Goal: Check status: Check status

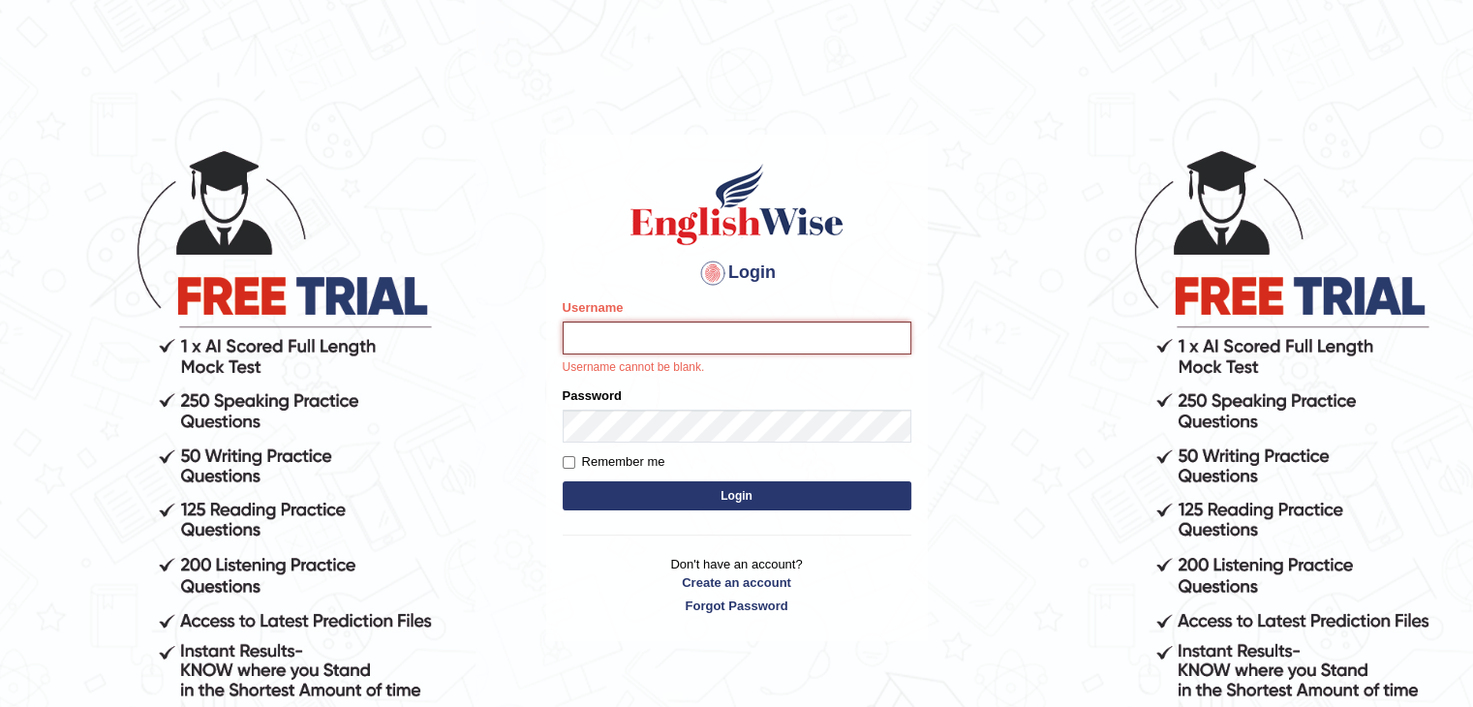
type input "Subashrubi"
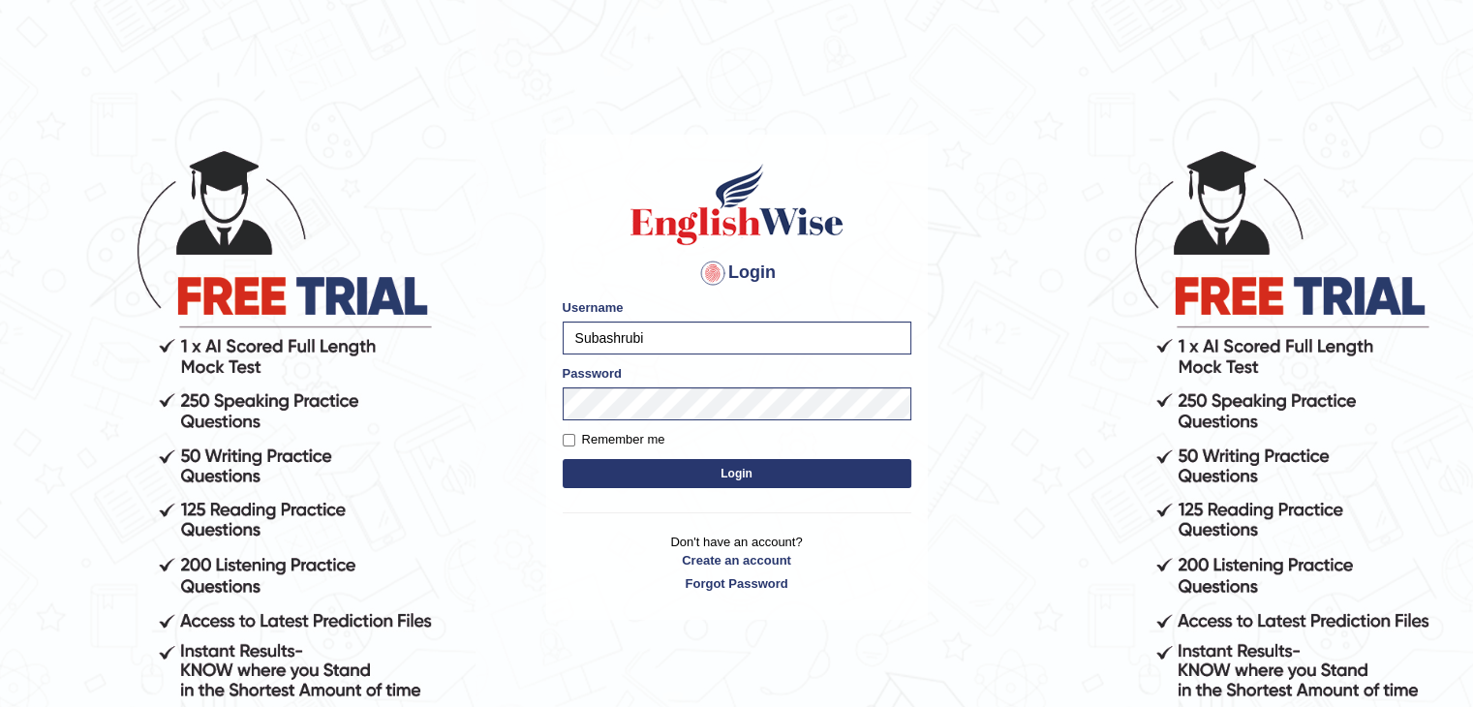
click at [562, 459] on button "Login" at bounding box center [736, 473] width 349 height 29
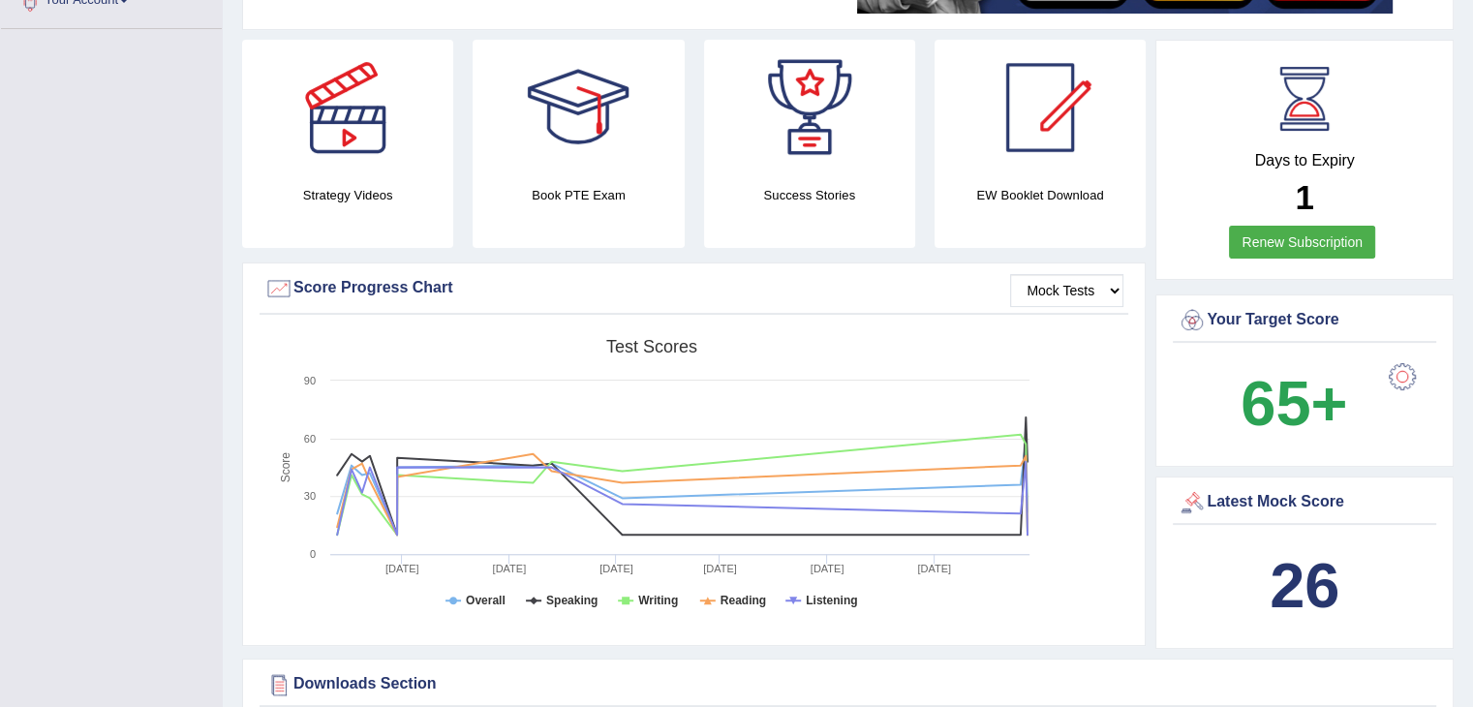
scroll to position [469, 0]
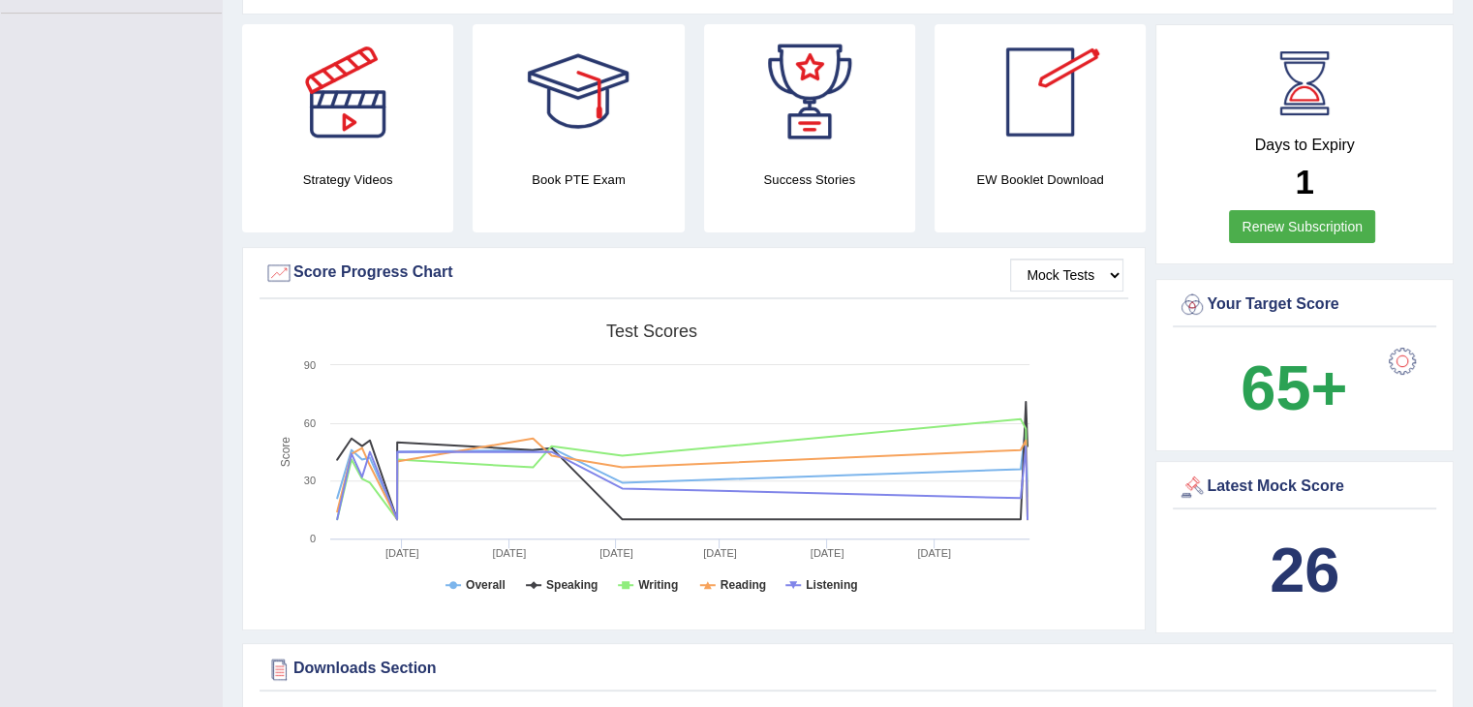
click at [1254, 566] on div "26" at bounding box center [1304, 570] width 254 height 93
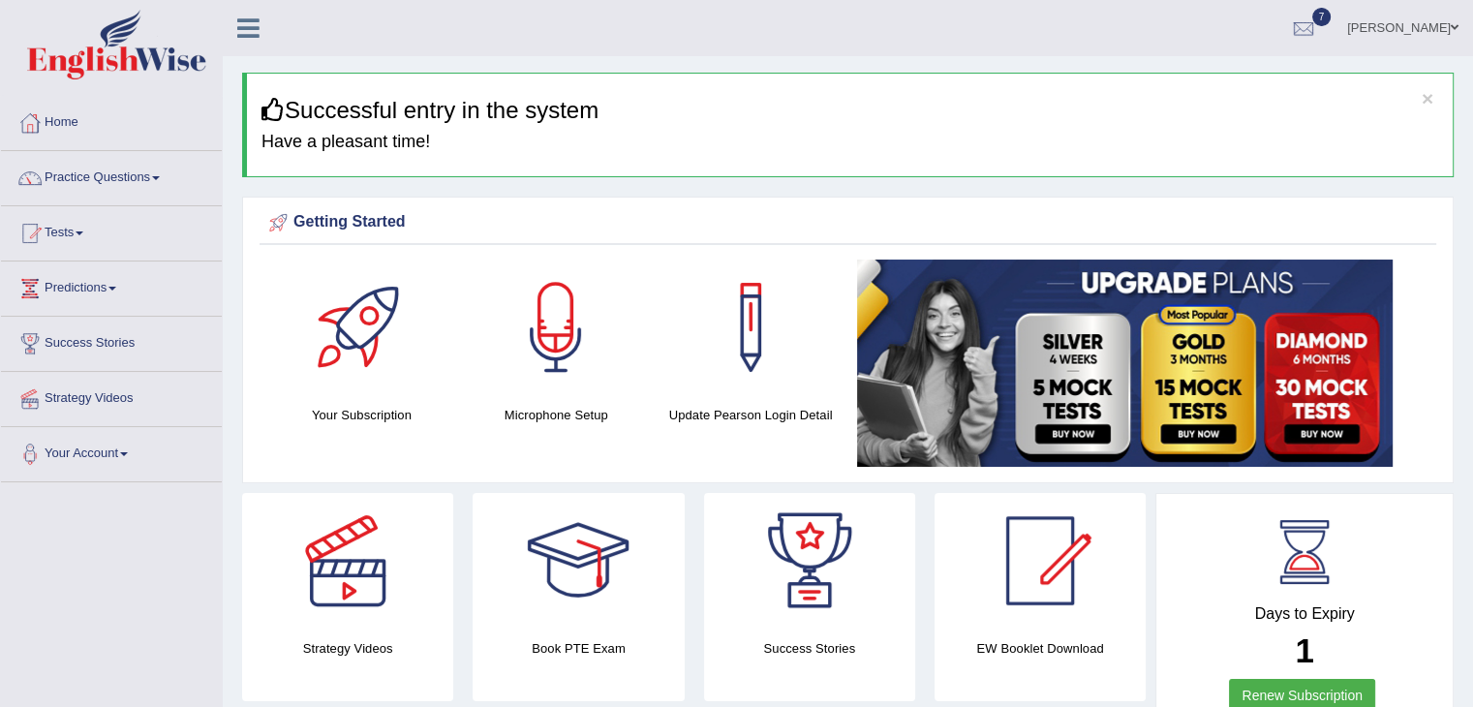
scroll to position [0, 0]
click at [83, 231] on span at bounding box center [80, 233] width 8 height 4
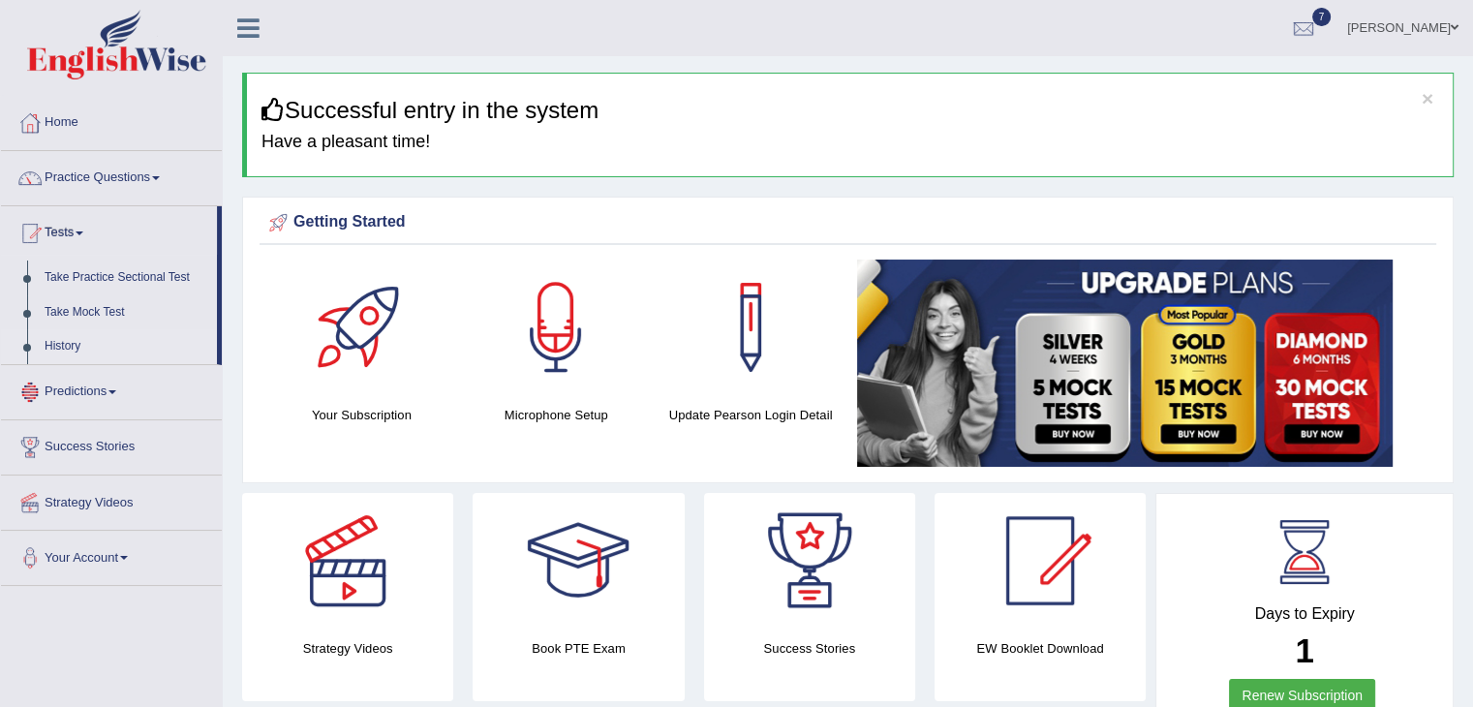
click at [70, 350] on link "History" at bounding box center [126, 346] width 181 height 35
